Goal: Task Accomplishment & Management: Use online tool/utility

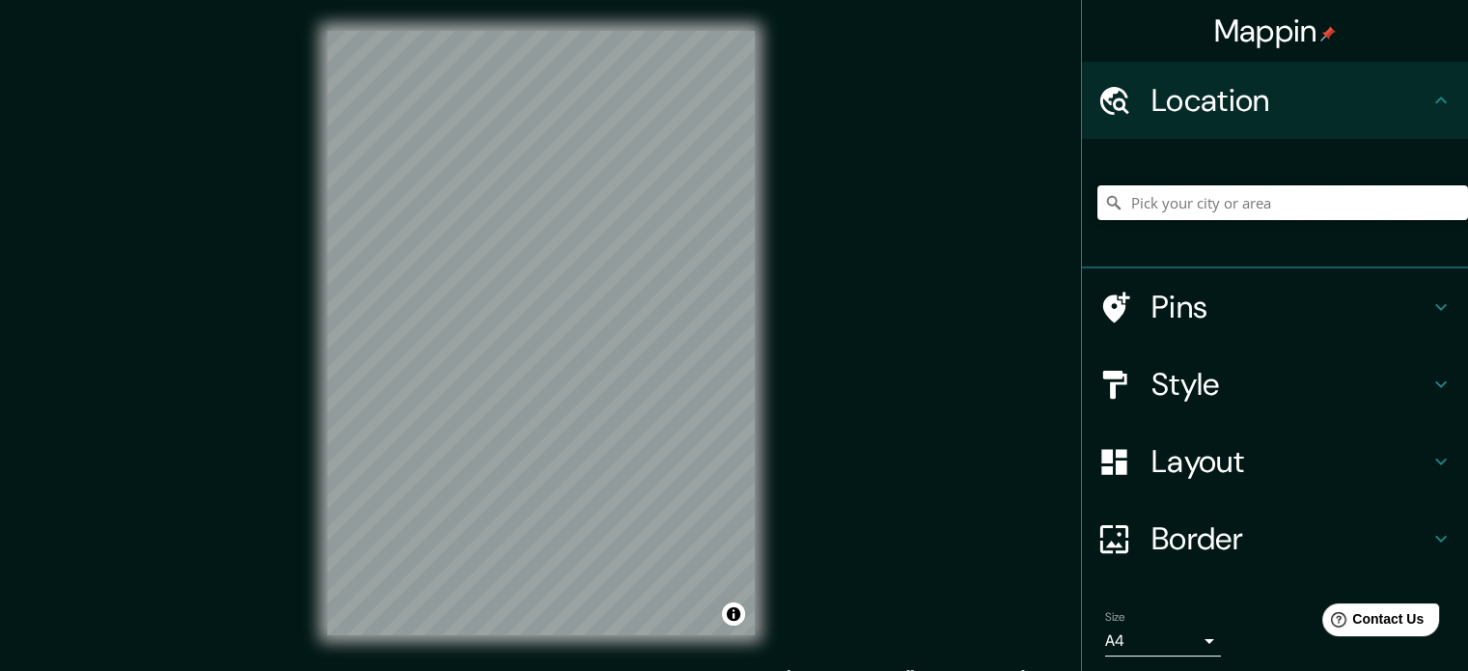
click at [1269, 210] on input "Pick your city or area" at bounding box center [1282, 202] width 371 height 35
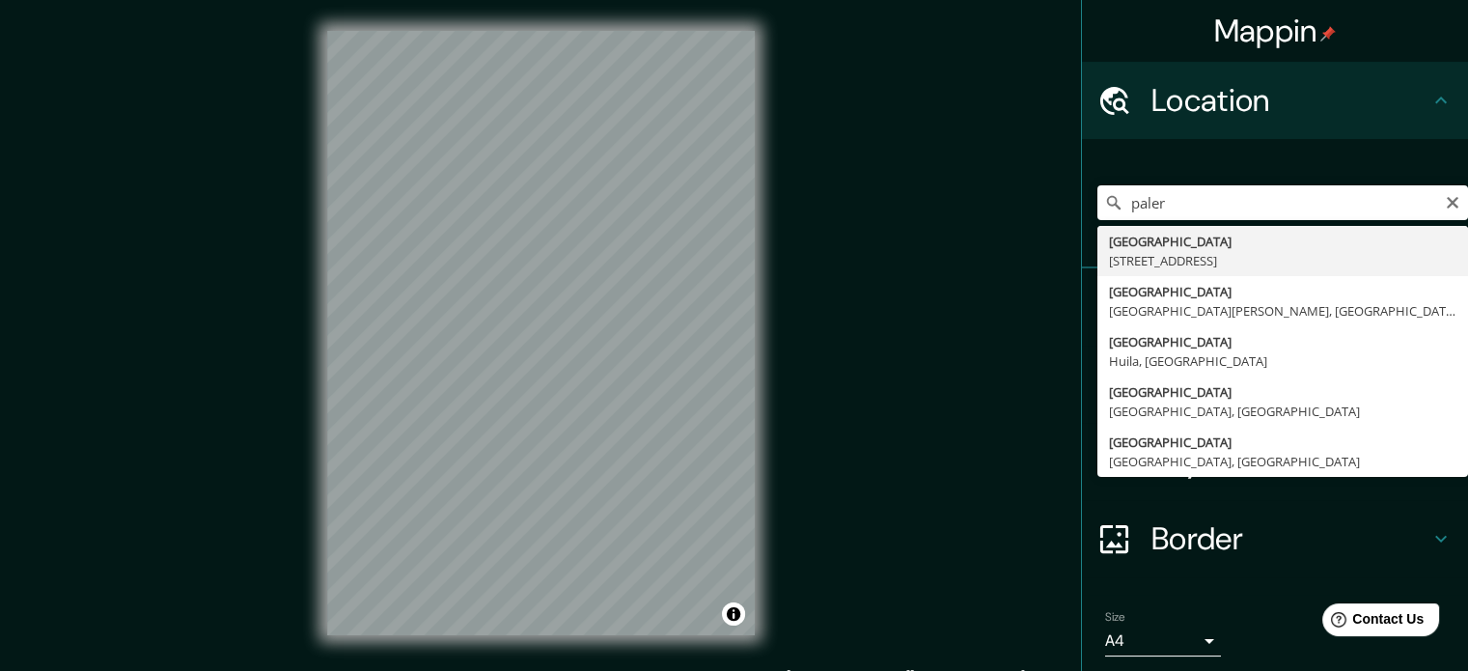
type input "[STREET_ADDRESS]"
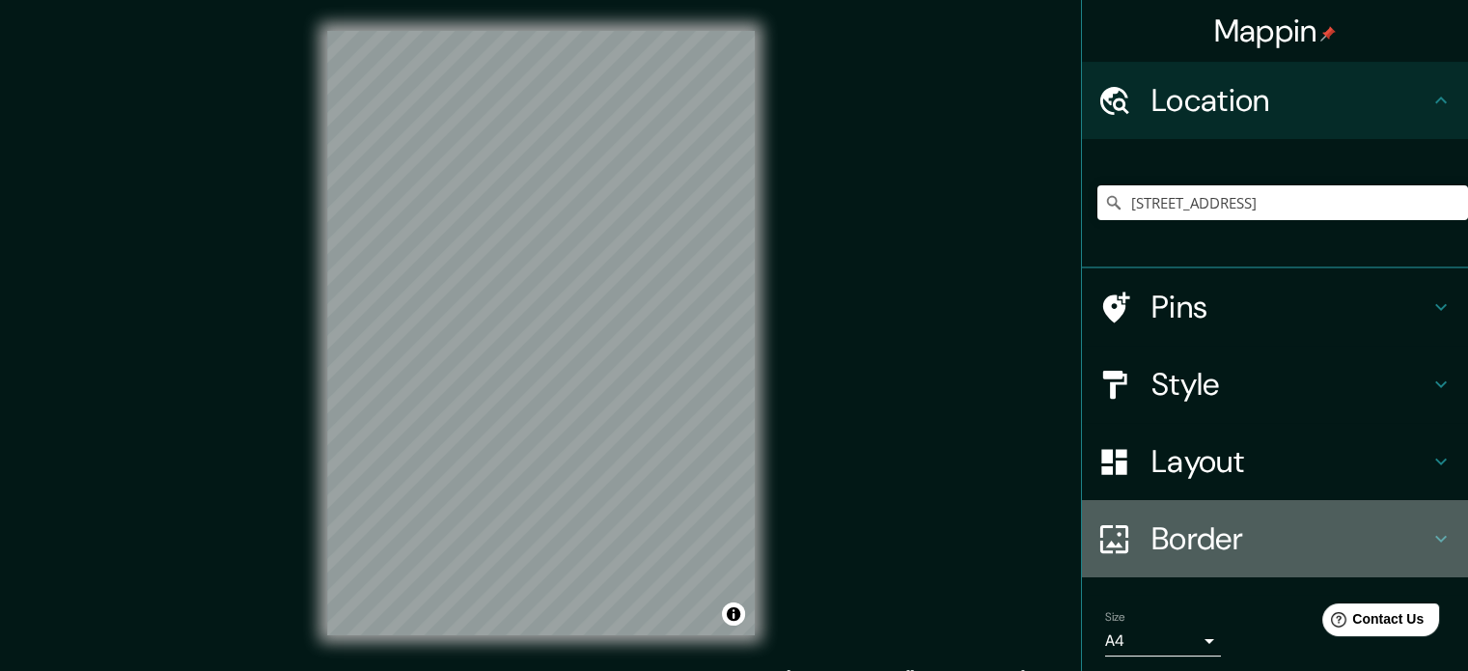
click at [1316, 559] on div "Border" at bounding box center [1275, 538] width 386 height 77
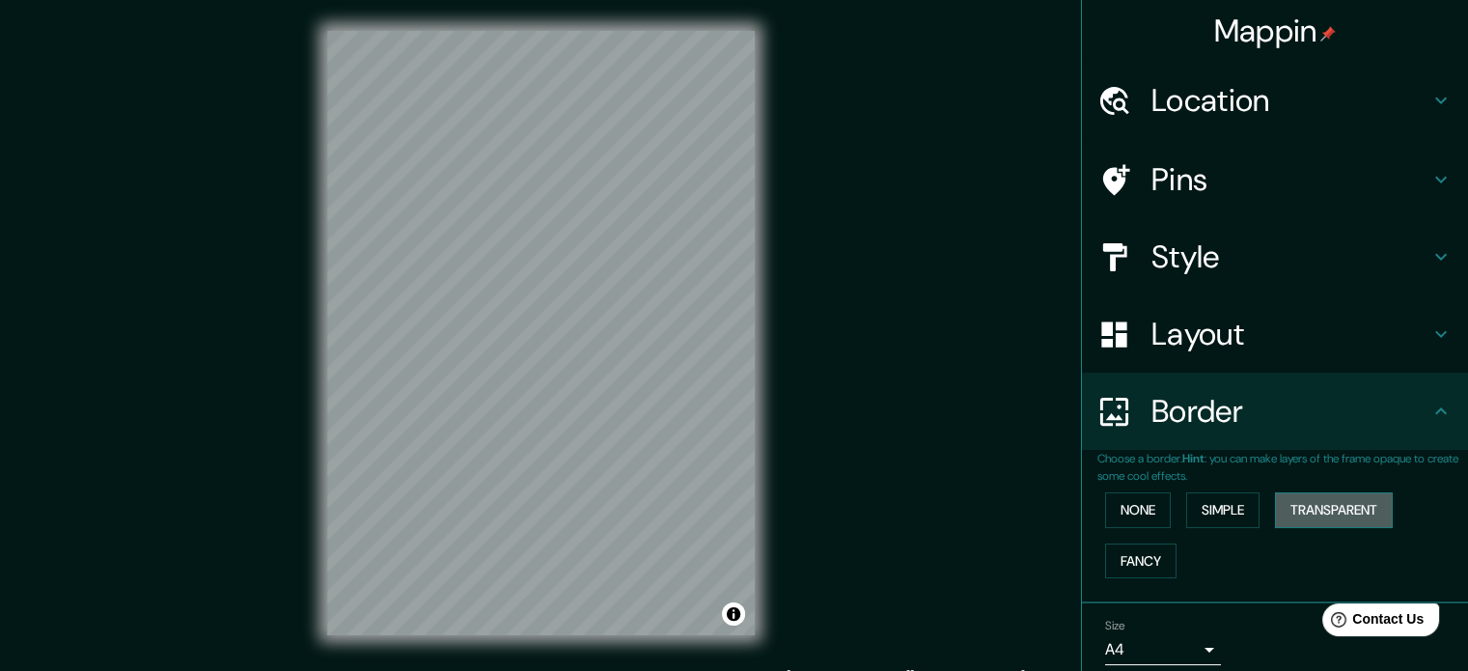
click at [1309, 501] on button "Transparent" at bounding box center [1334, 510] width 118 height 36
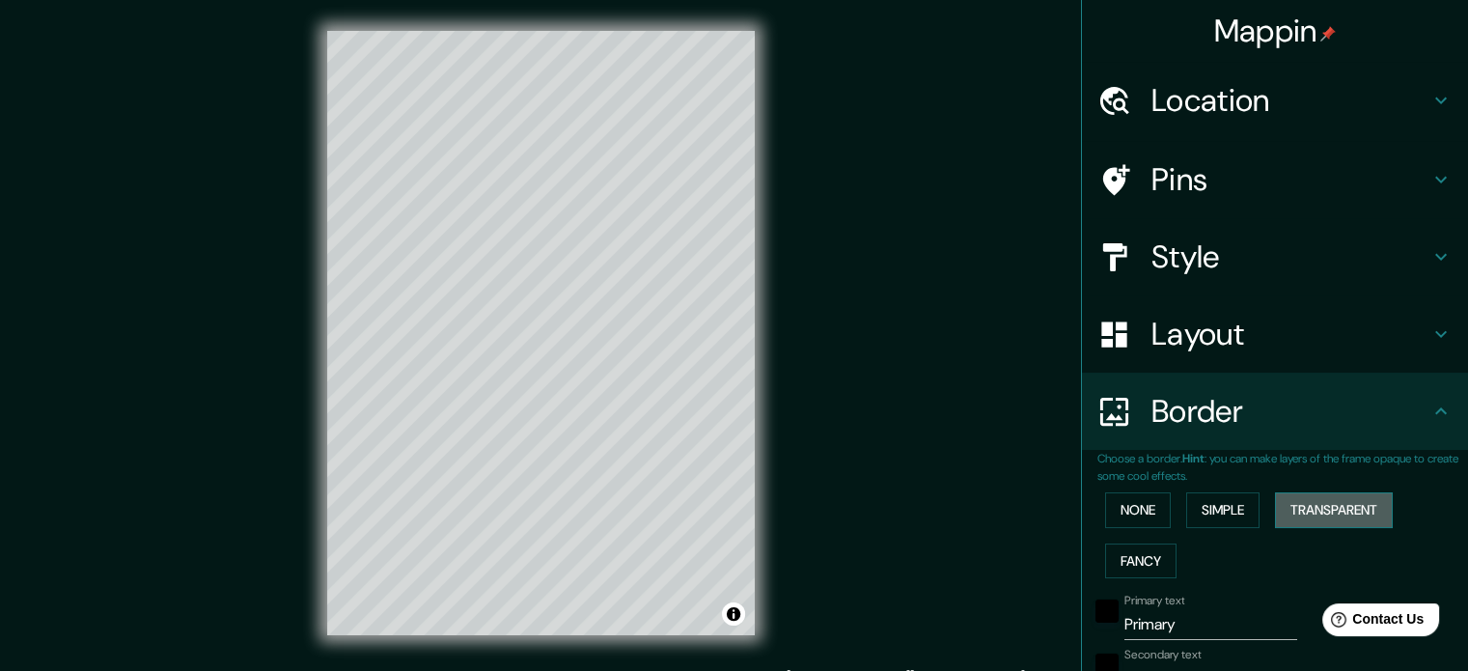
click at [1332, 515] on button "Transparent" at bounding box center [1334, 510] width 118 height 36
type input "213"
type input "35"
click at [1116, 510] on button "None" at bounding box center [1138, 510] width 66 height 36
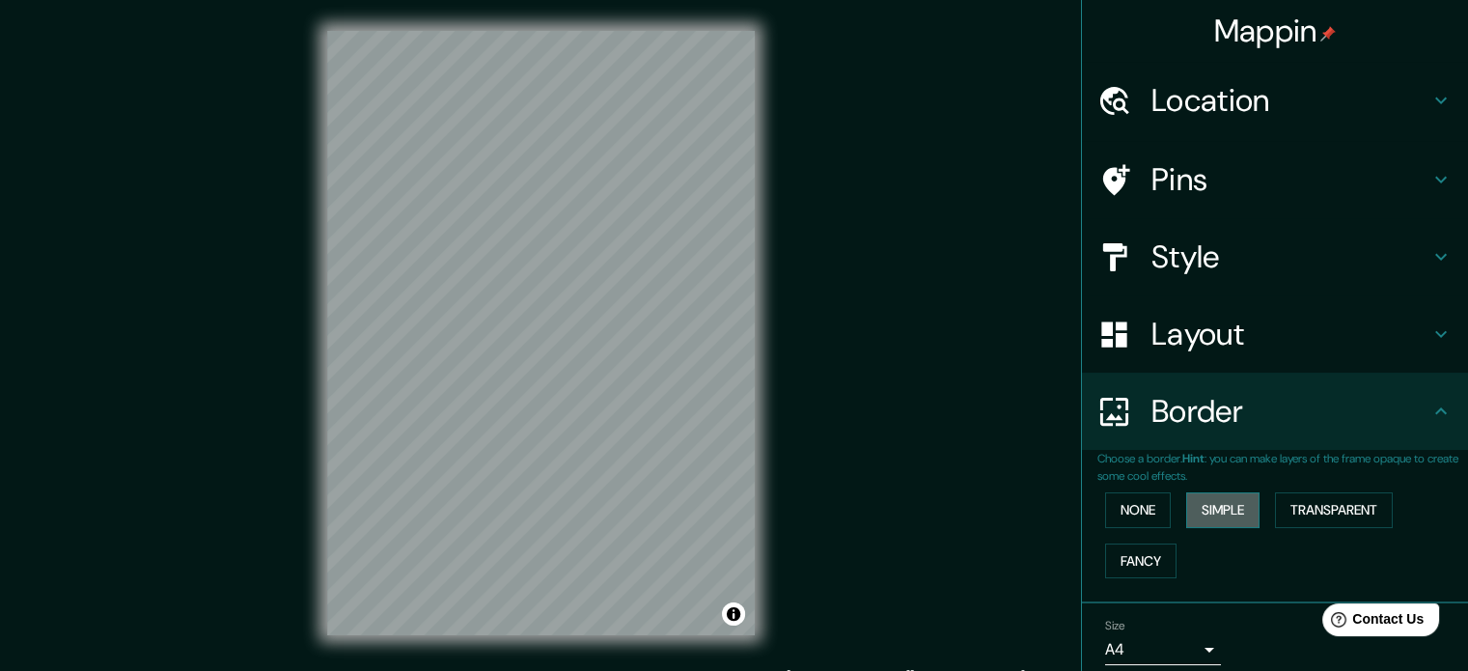
click at [1212, 523] on button "Simple" at bounding box center [1222, 510] width 73 height 36
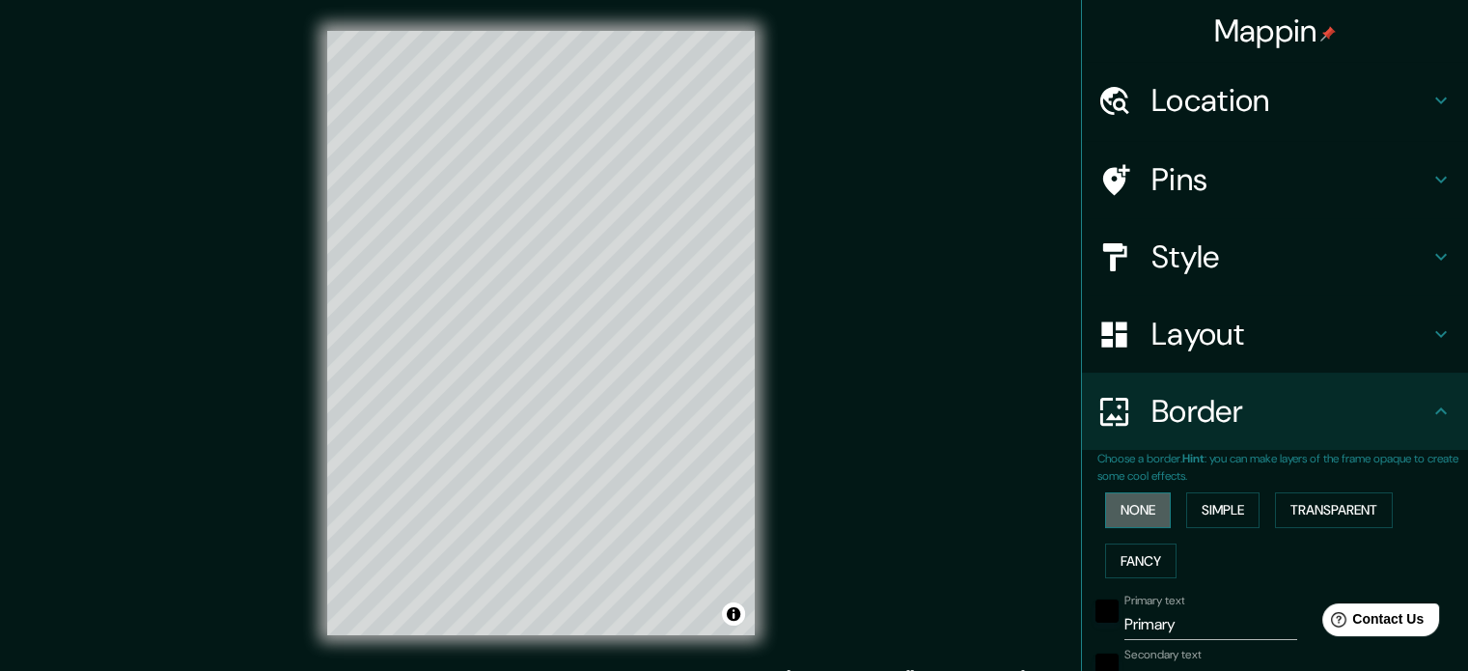
click at [1127, 505] on button "None" at bounding box center [1138, 510] width 66 height 36
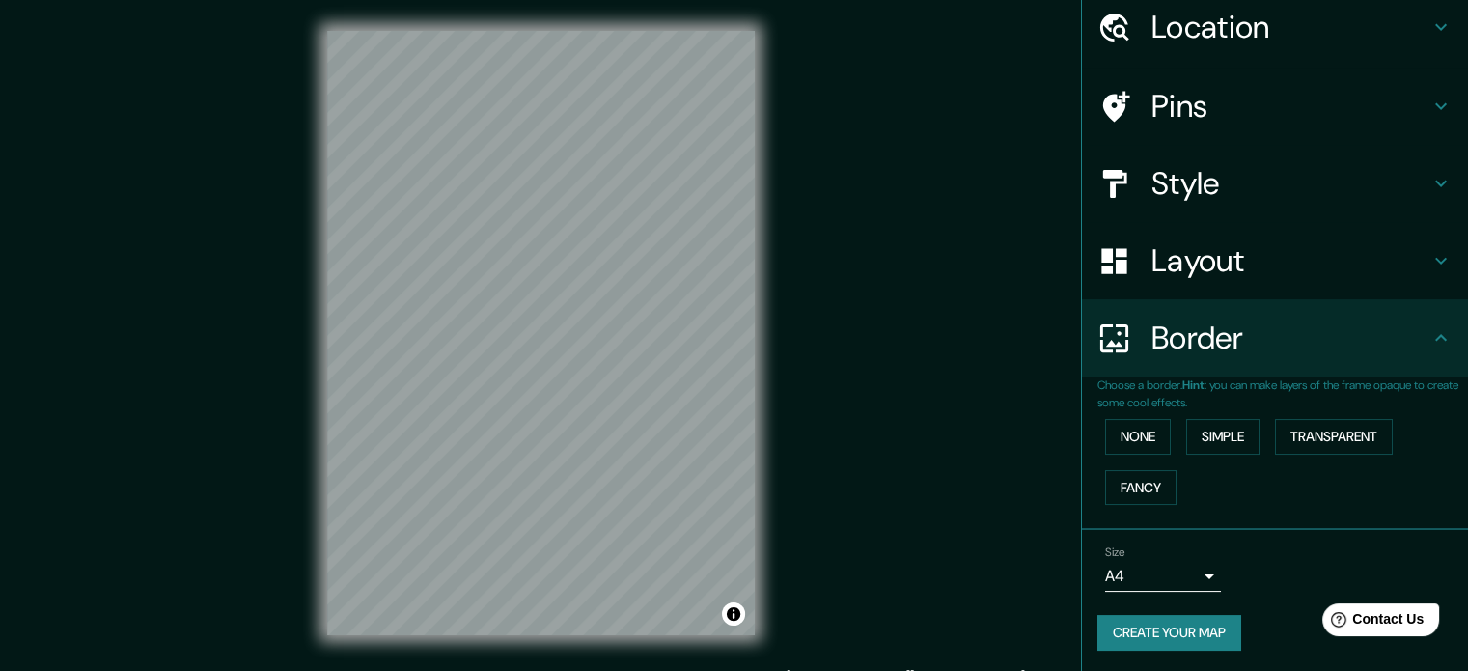
scroll to position [73, 0]
drag, startPoint x: 1219, startPoint y: 592, endPoint x: 1186, endPoint y: 570, distance: 39.1
click at [1186, 570] on div "Size A4 single" at bounding box center [1274, 569] width 355 height 62
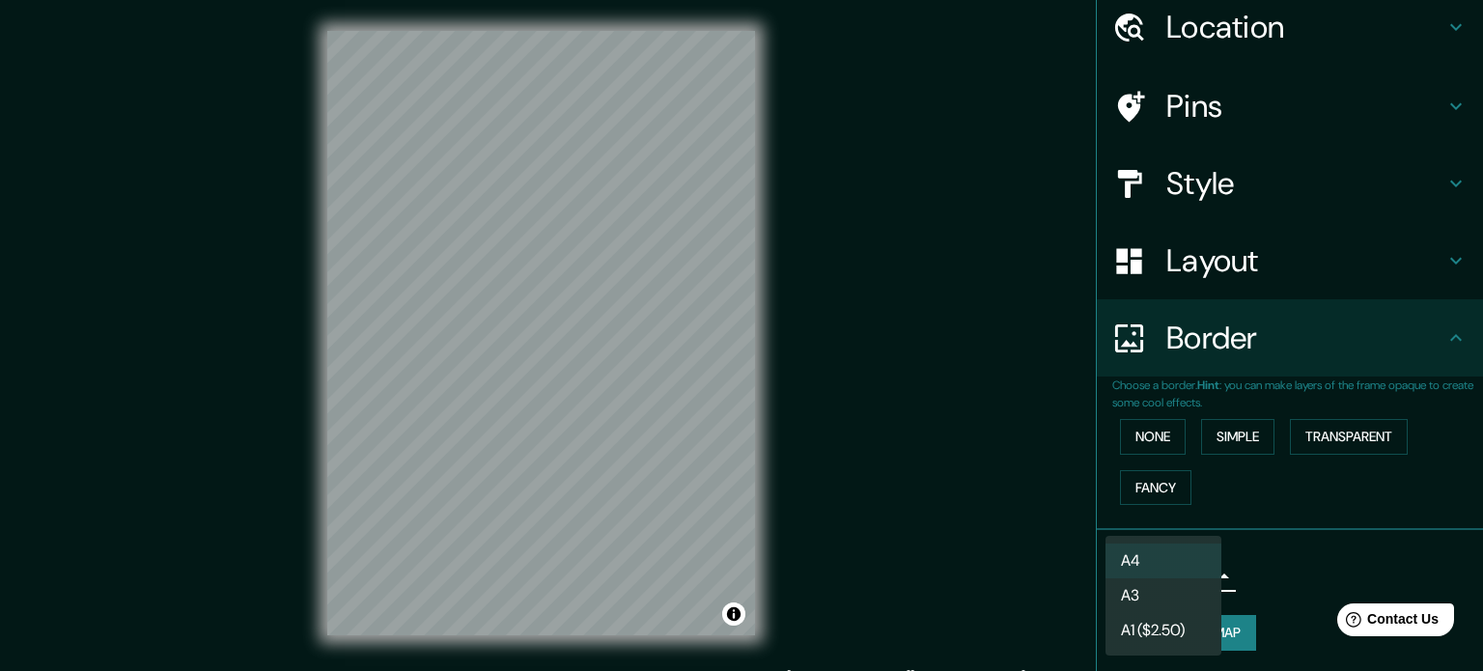
click at [1186, 570] on body "Mappin Location [STREET_ADDRESS] Pins Style Layout Border Choose a border. Hint…" at bounding box center [741, 335] width 1483 height 671
click at [1273, 548] on div at bounding box center [741, 335] width 1483 height 671
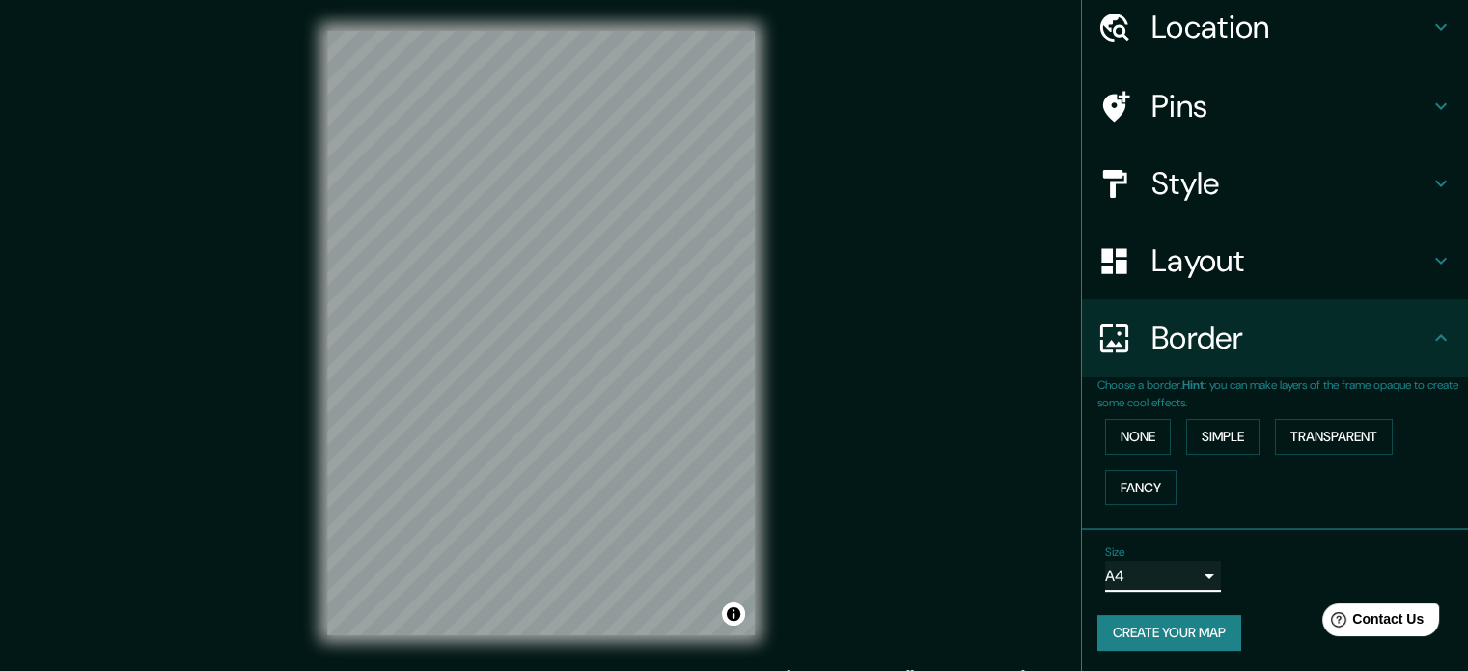
scroll to position [0, 0]
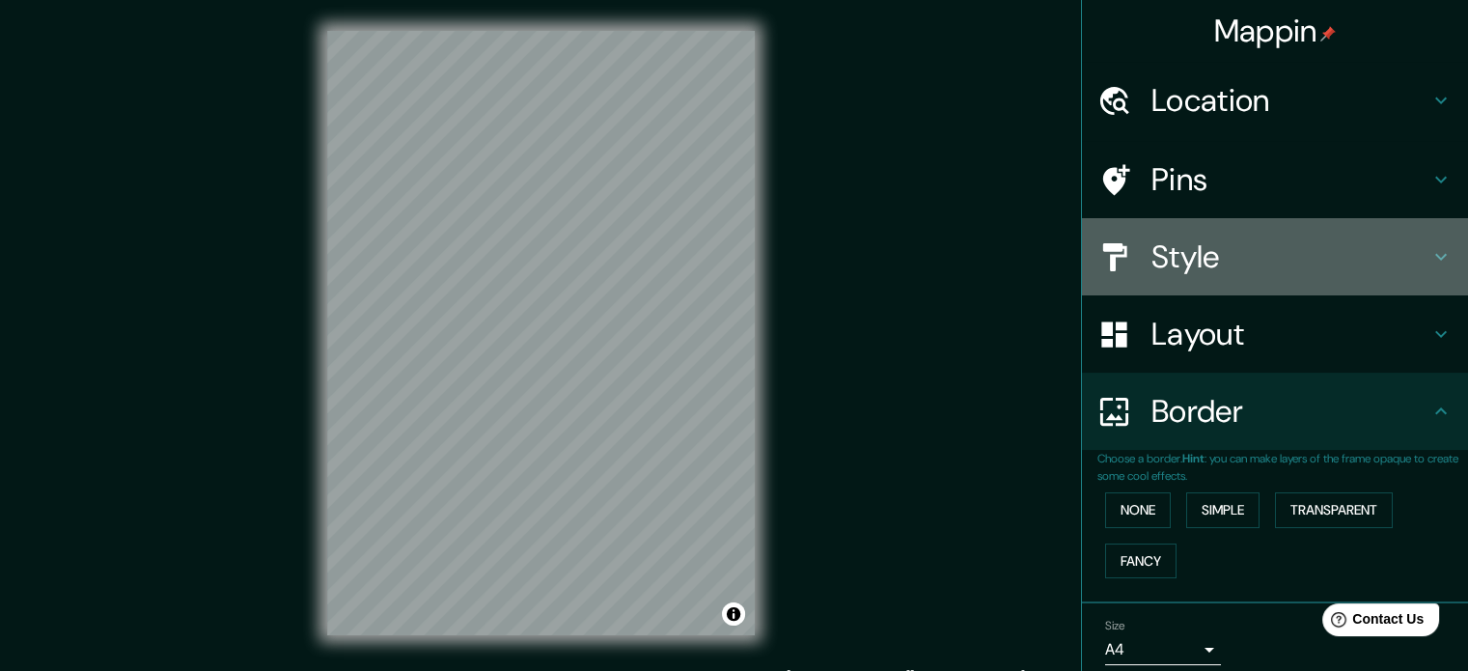
click at [1264, 235] on div "Style" at bounding box center [1275, 256] width 386 height 77
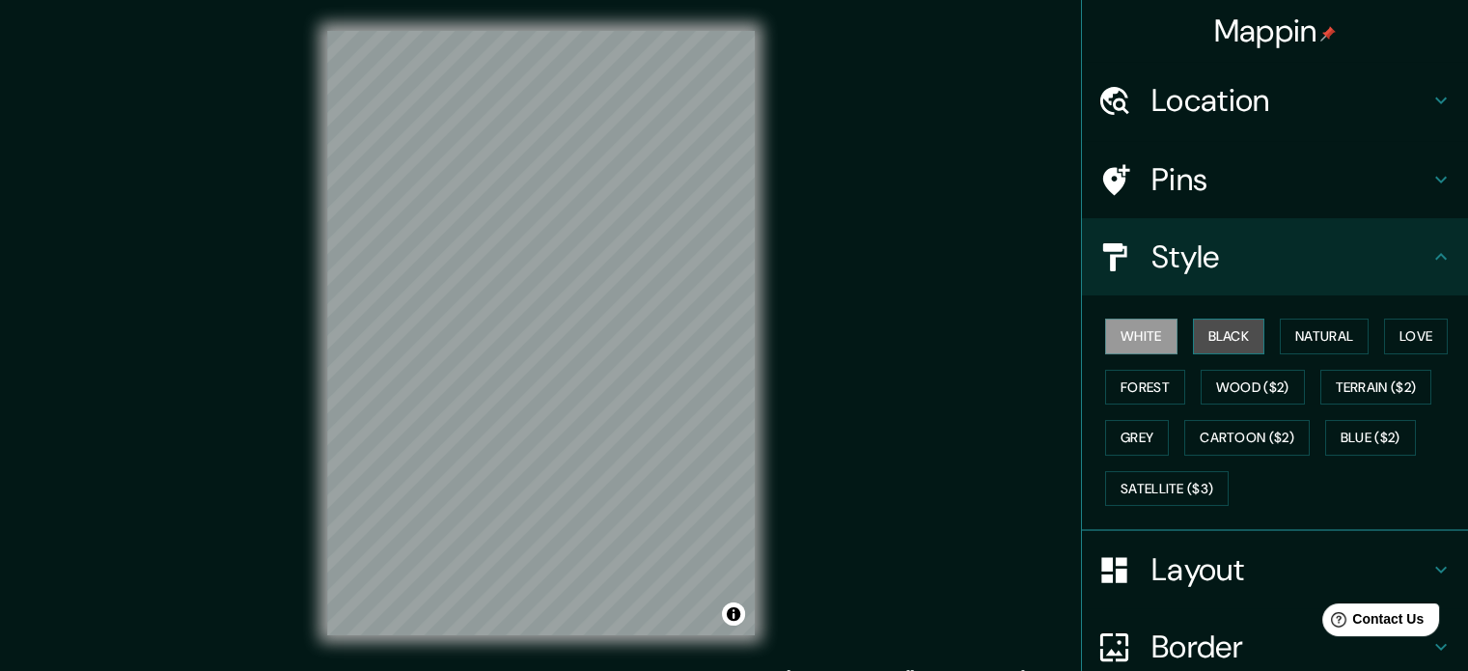
click at [1234, 322] on button "Black" at bounding box center [1229, 337] width 72 height 36
click at [1141, 324] on button "White" at bounding box center [1141, 337] width 72 height 36
click at [1139, 381] on button "Forest" at bounding box center [1145, 388] width 80 height 36
click at [1149, 336] on button "White" at bounding box center [1141, 337] width 72 height 36
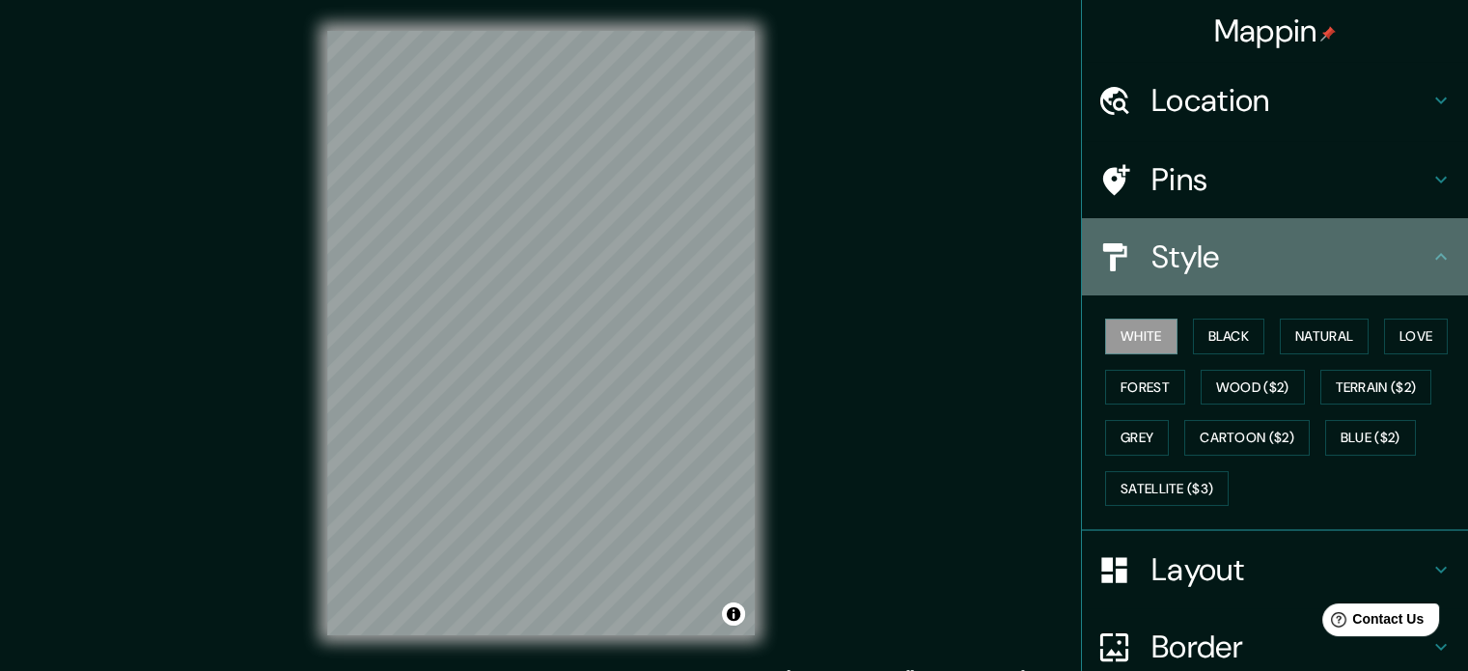
click at [1431, 270] on div "Style" at bounding box center [1275, 256] width 386 height 77
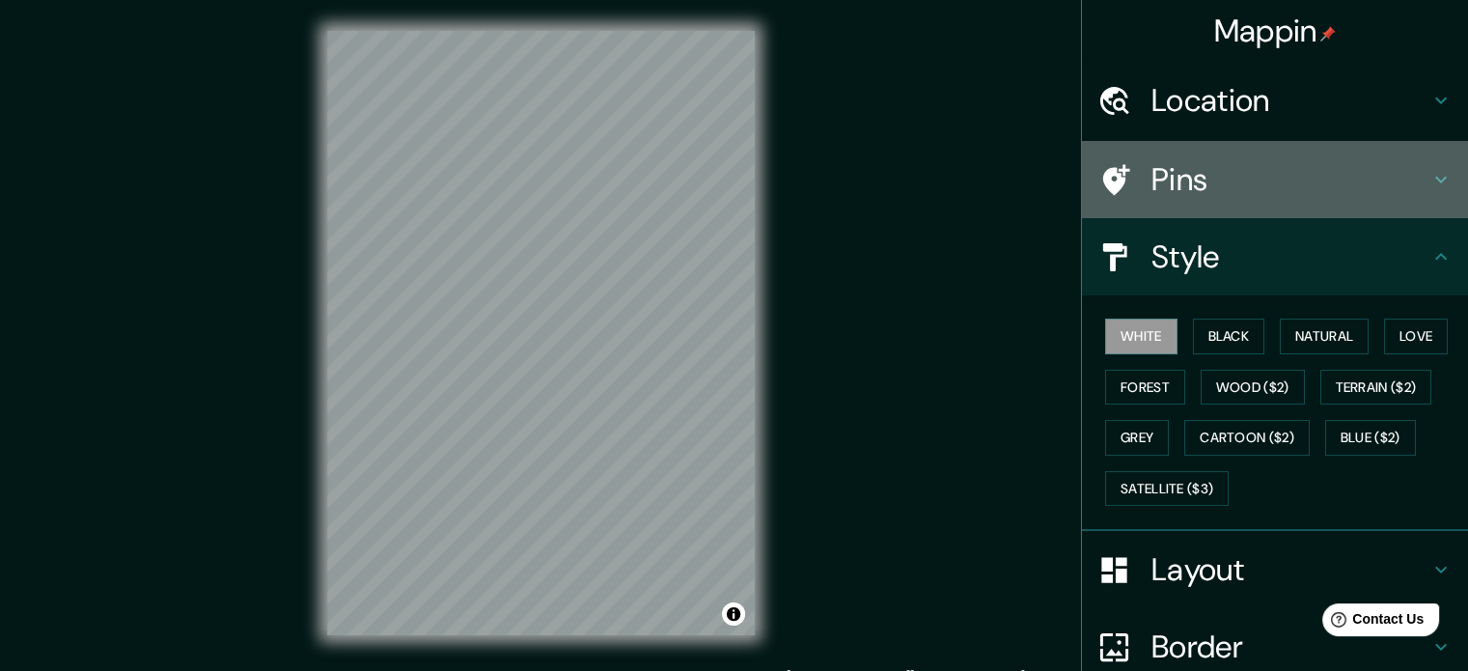
click at [1429, 181] on icon at bounding box center [1440, 179] width 23 height 23
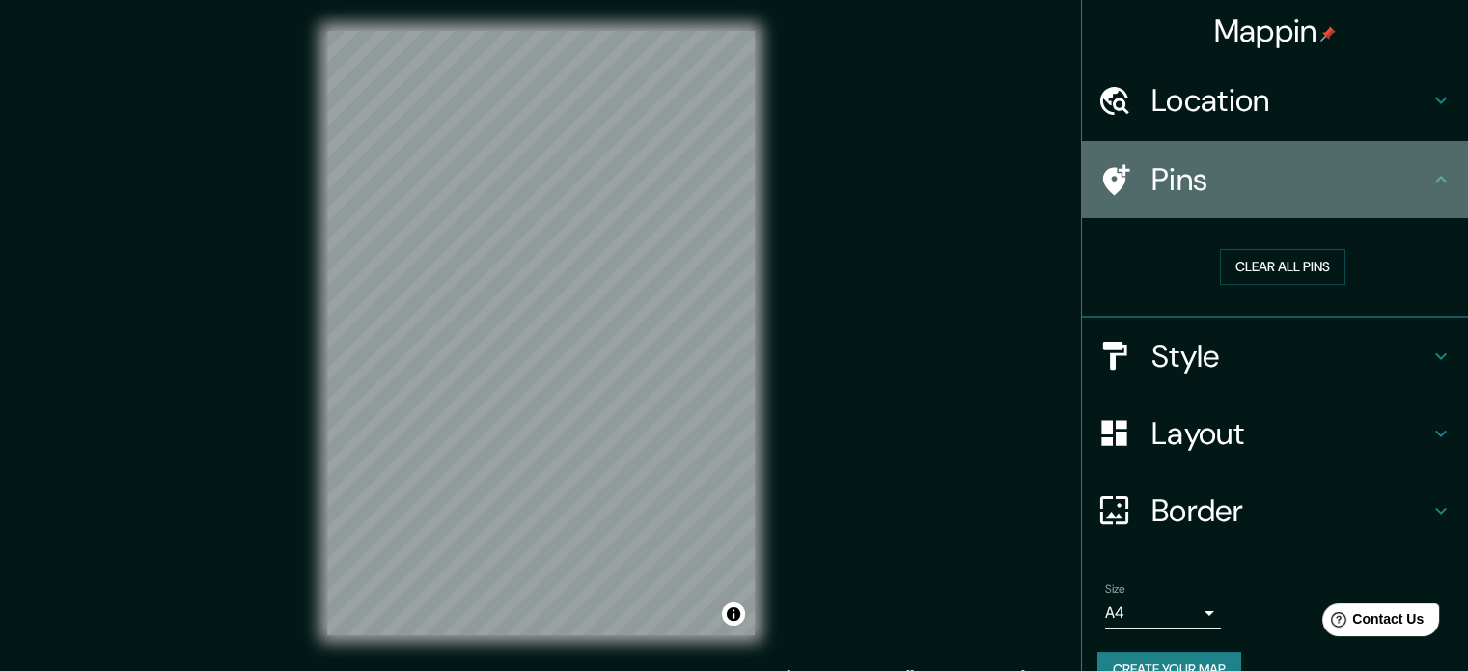
click at [1429, 181] on icon at bounding box center [1440, 179] width 23 height 23
click at [1429, 171] on icon at bounding box center [1440, 179] width 23 height 23
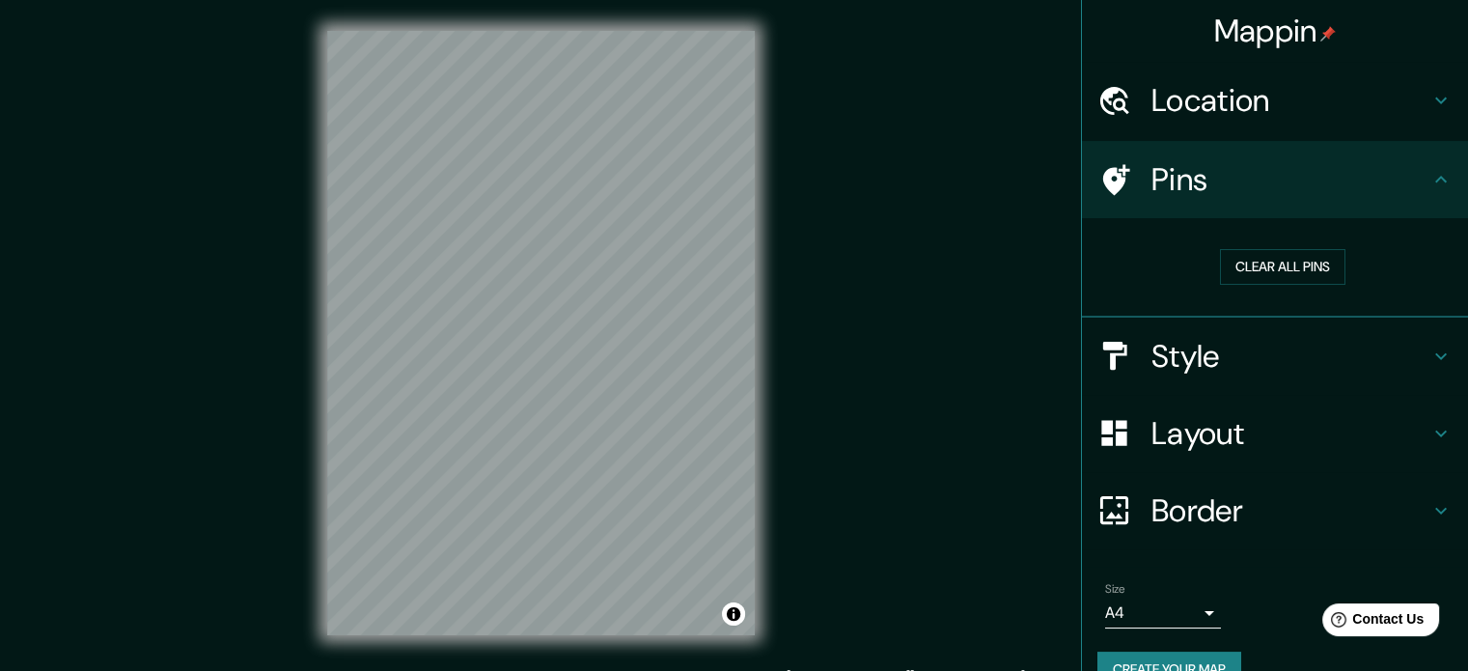
scroll to position [37, 0]
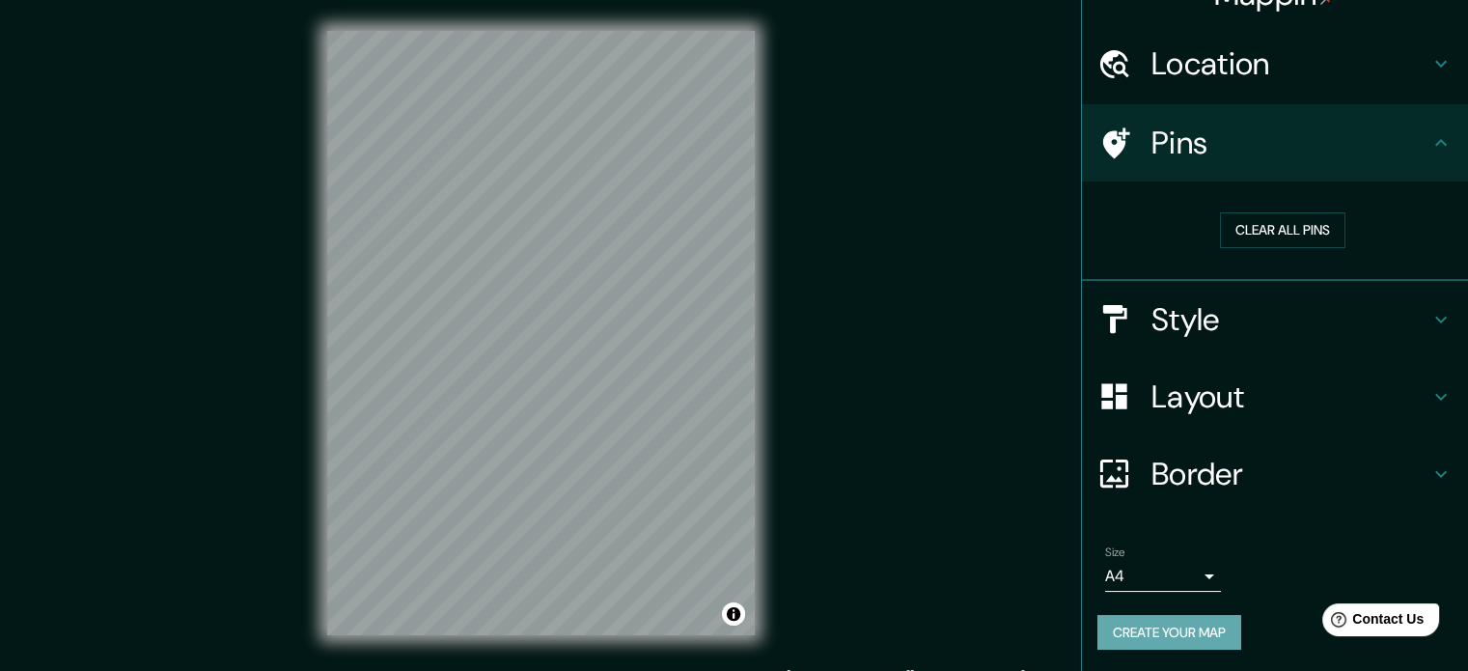
click at [1165, 624] on button "Create your map" at bounding box center [1169, 633] width 144 height 36
click at [1154, 636] on button "Create your map" at bounding box center [1169, 634] width 144 height 36
click at [1138, 623] on button "Create your map" at bounding box center [1169, 634] width 144 height 36
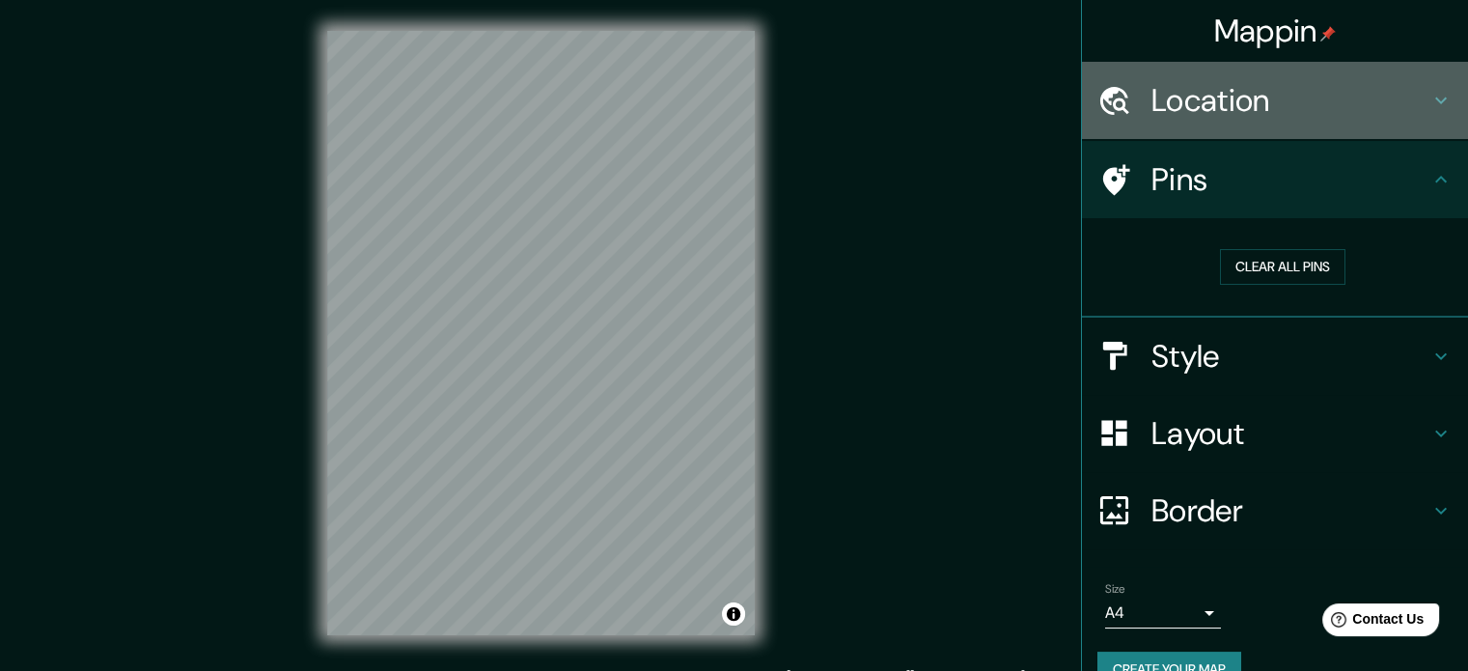
click at [1379, 97] on h4 "Location" at bounding box center [1291, 100] width 278 height 39
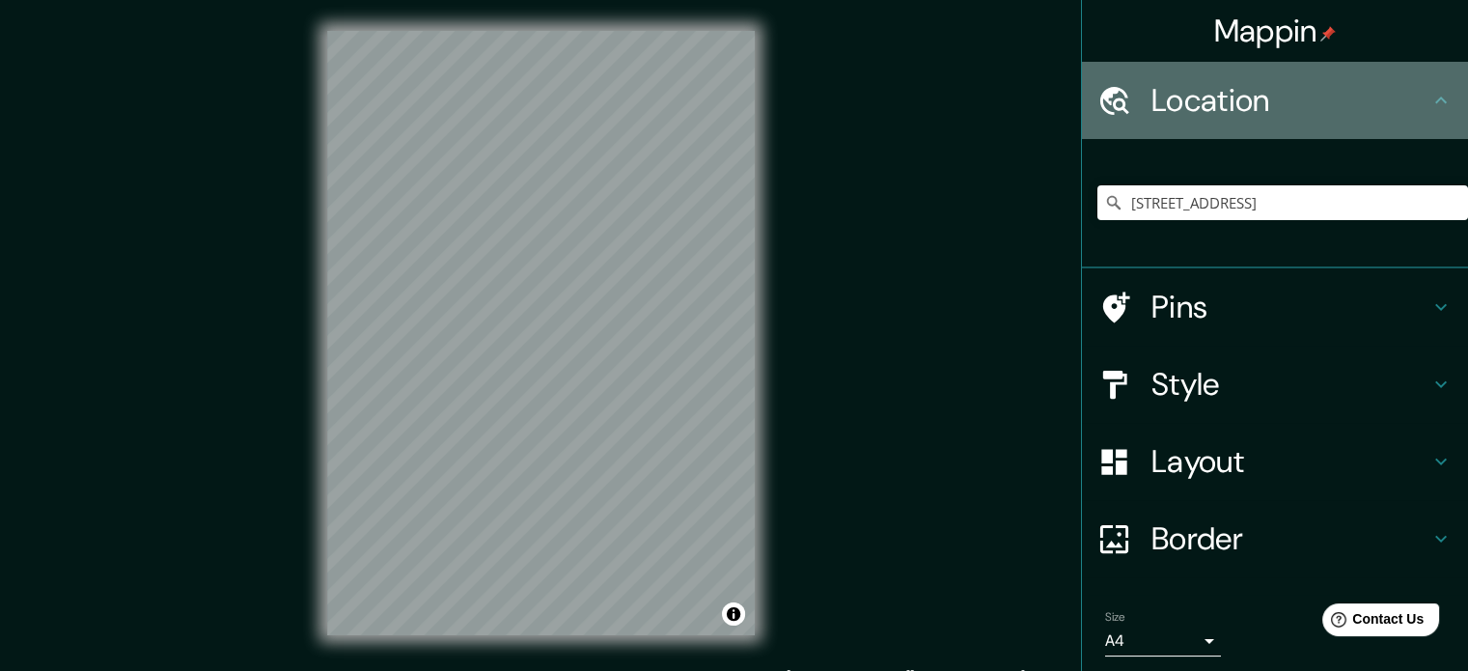
click at [1379, 97] on h4 "Location" at bounding box center [1291, 100] width 278 height 39
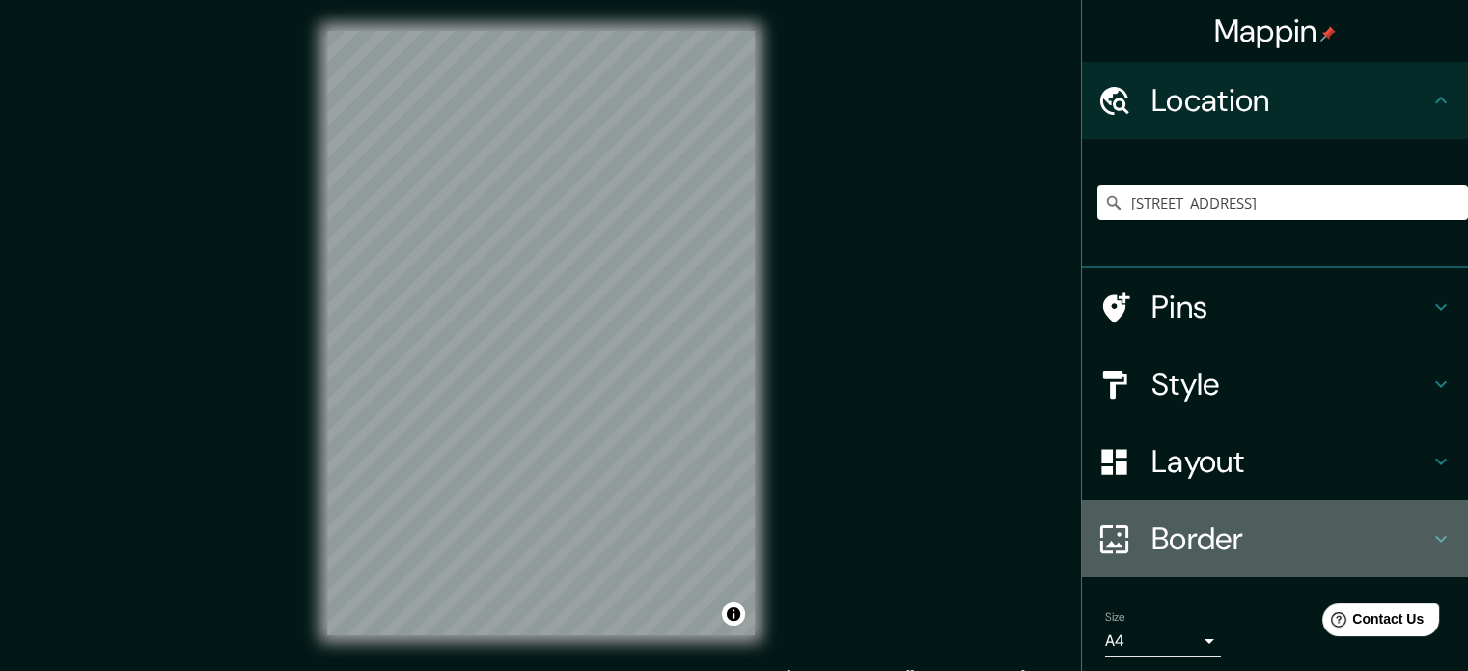
click at [1340, 528] on h4 "Border" at bounding box center [1291, 538] width 278 height 39
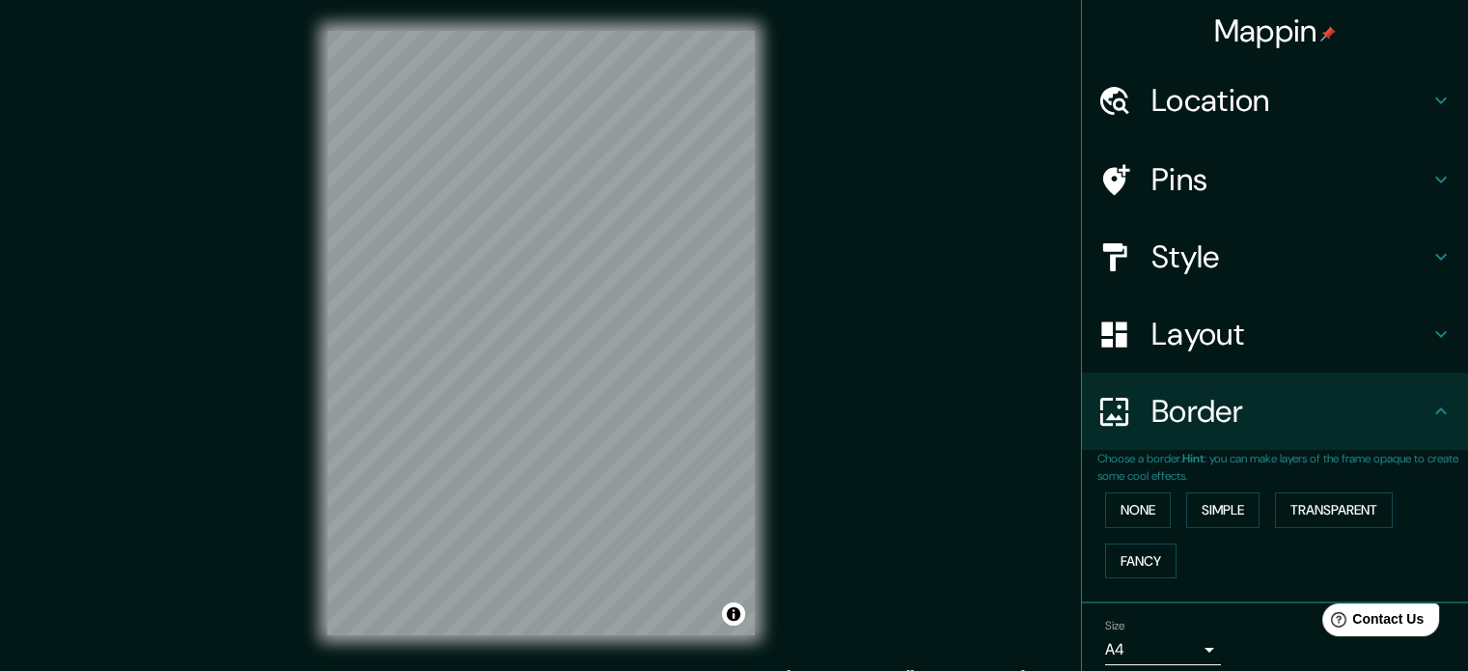
scroll to position [73, 0]
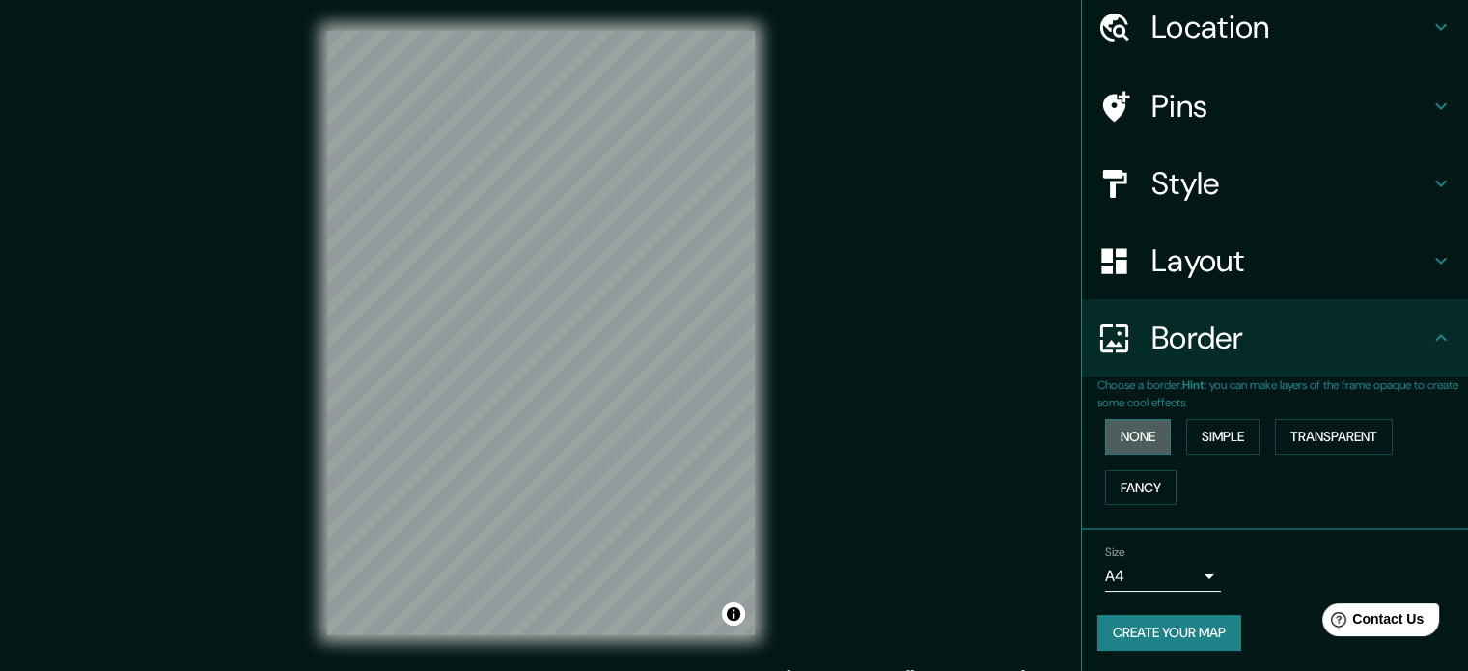
click at [1111, 435] on button "None" at bounding box center [1138, 437] width 66 height 36
click at [1421, 621] on span "Contact Us" at bounding box center [1388, 619] width 74 height 16
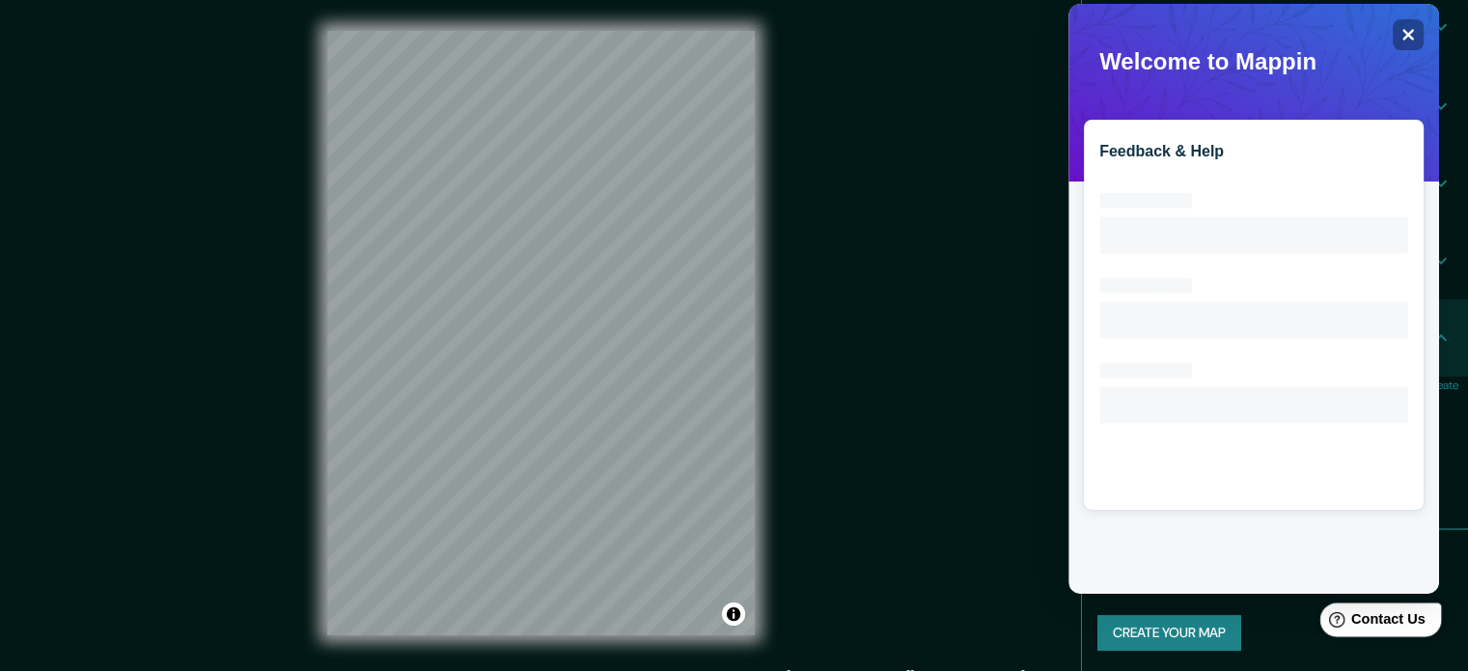
scroll to position [0, 0]
click at [1282, 615] on div "Create your map" at bounding box center [1274, 633] width 355 height 36
click at [1399, 39] on div "Close" at bounding box center [1408, 34] width 31 height 31
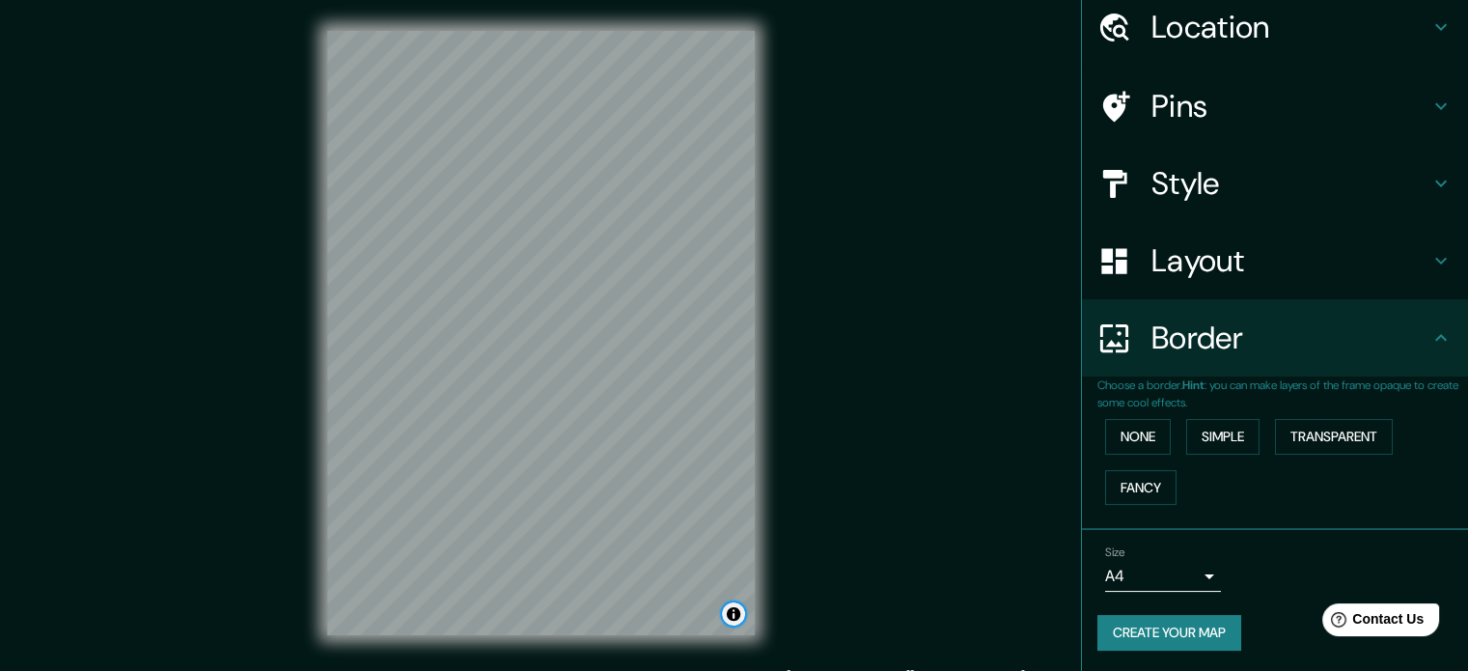
click at [734, 612] on button "Toggle attribution" at bounding box center [733, 613] width 23 height 23
drag, startPoint x: 727, startPoint y: 605, endPoint x: 803, endPoint y: 184, distance: 427.7
click at [803, 184] on div "Mappin Location [STREET_ADDRESS] Pins Style Layout Border Choose a border. Hint…" at bounding box center [734, 348] width 1468 height 697
